Goal: Task Accomplishment & Management: Use online tool/utility

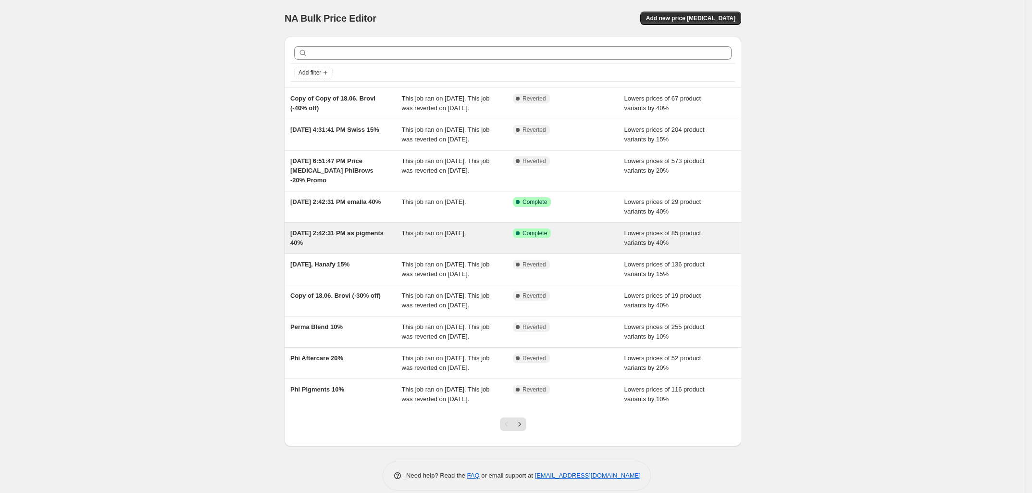
click at [369, 248] on div "[DATE] 2:42:31 PM as pigments 40%" at bounding box center [346, 237] width 112 height 19
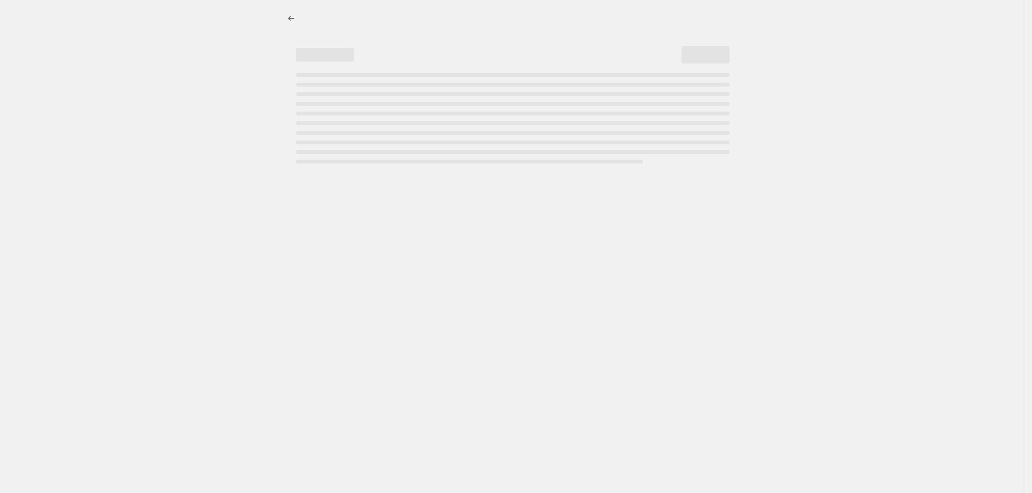
select select "percentage"
select select "vendor"
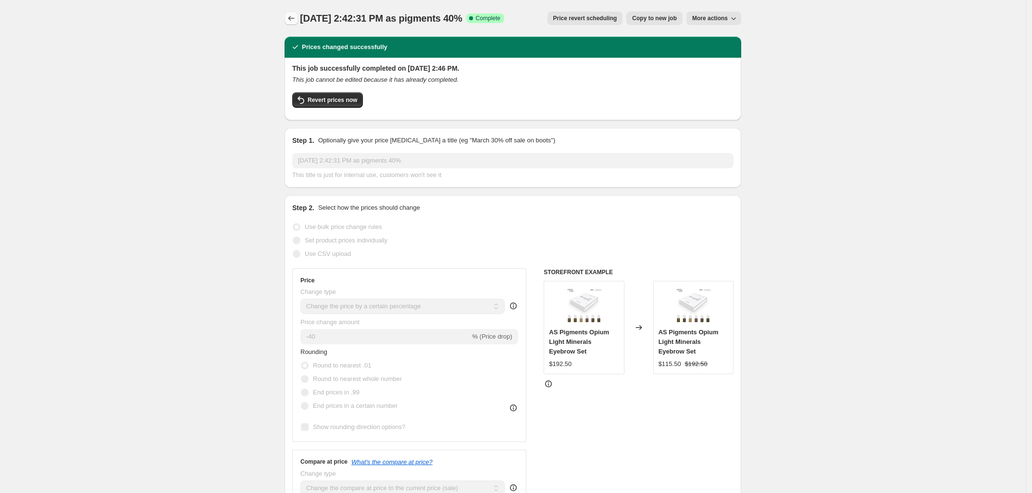
click at [295, 19] on icon "Price change jobs" at bounding box center [291, 18] width 10 height 10
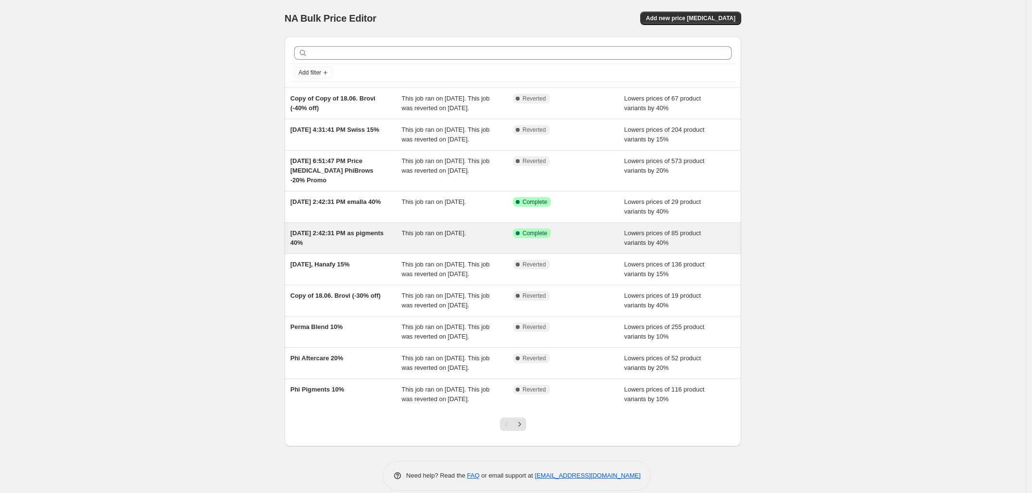
click at [388, 248] on div "[DATE] 2:42:31 PM as pigments 40%" at bounding box center [346, 237] width 112 height 19
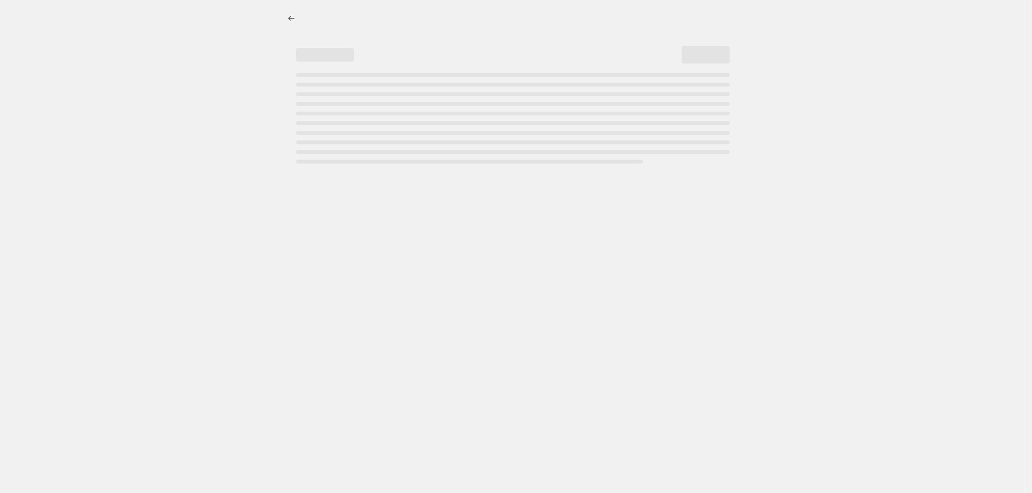
select select "percentage"
select select "vendor"
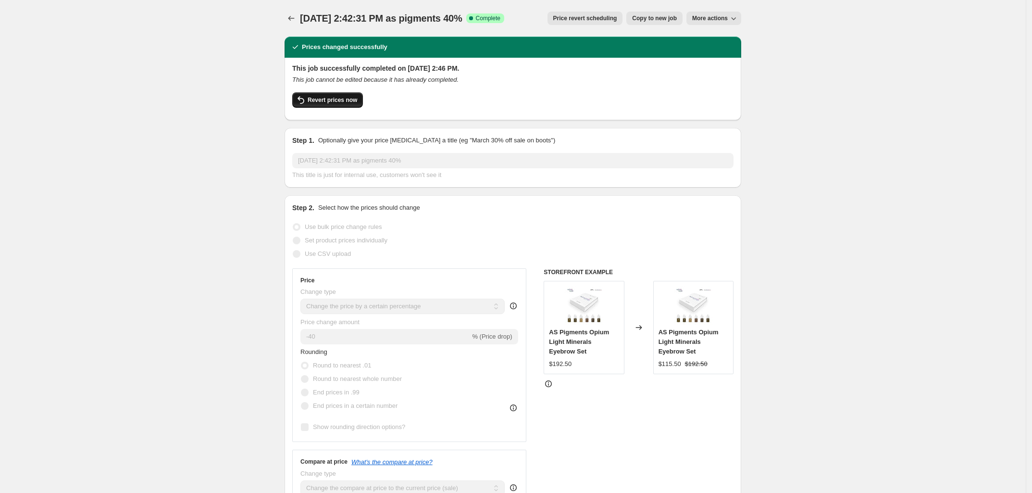
click at [316, 100] on span "Revert prices now" at bounding box center [333, 100] width 50 height 8
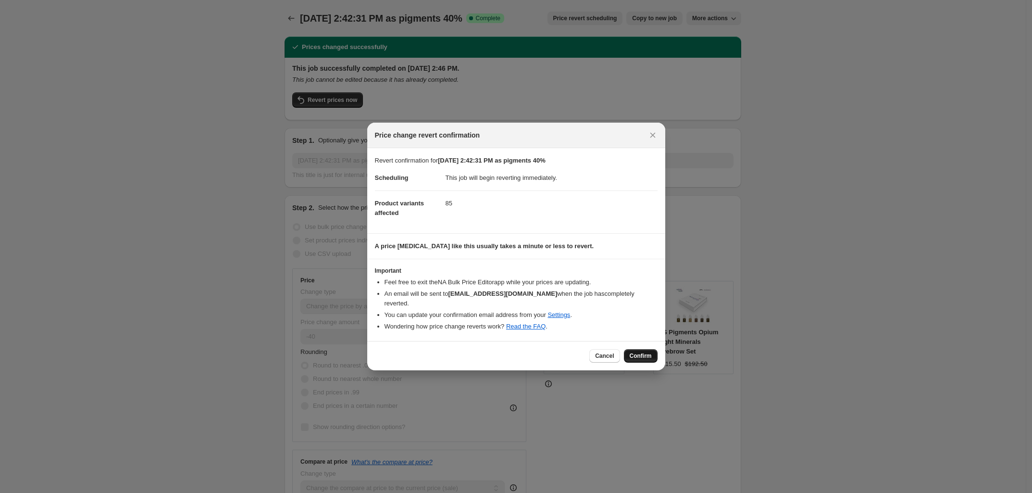
click at [646, 352] on span "Confirm" at bounding box center [641, 356] width 22 height 8
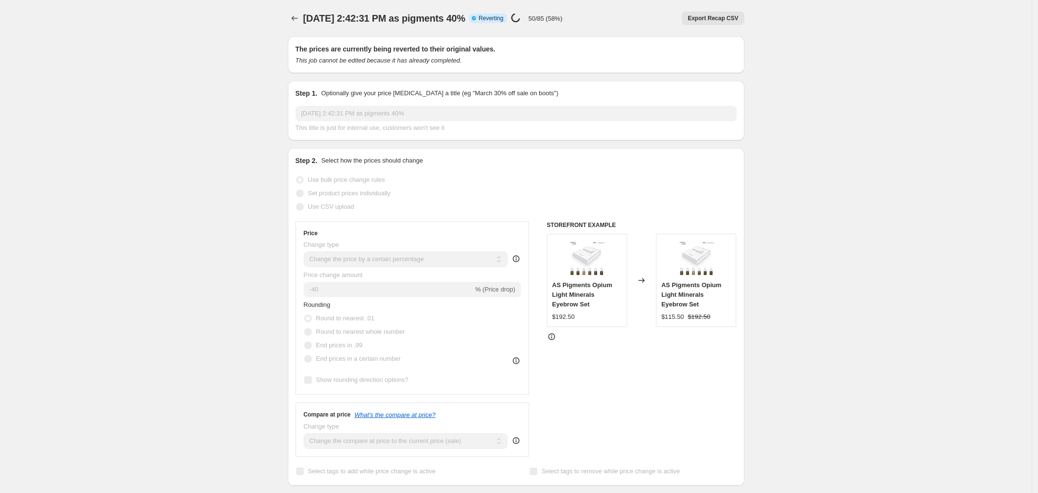
select select "percentage"
select select "vendor"
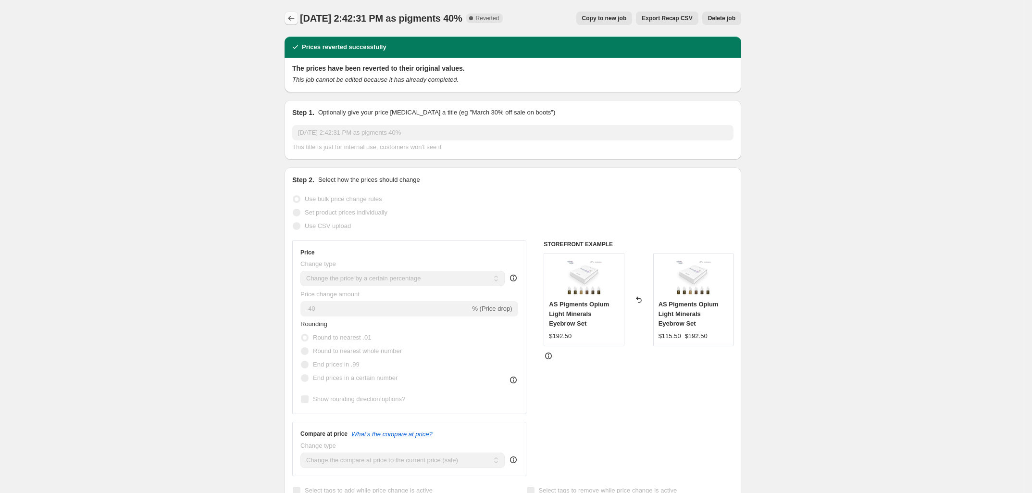
click at [294, 12] on button "Price change jobs" at bounding box center [291, 18] width 13 height 13
